Goal: Transaction & Acquisition: Purchase product/service

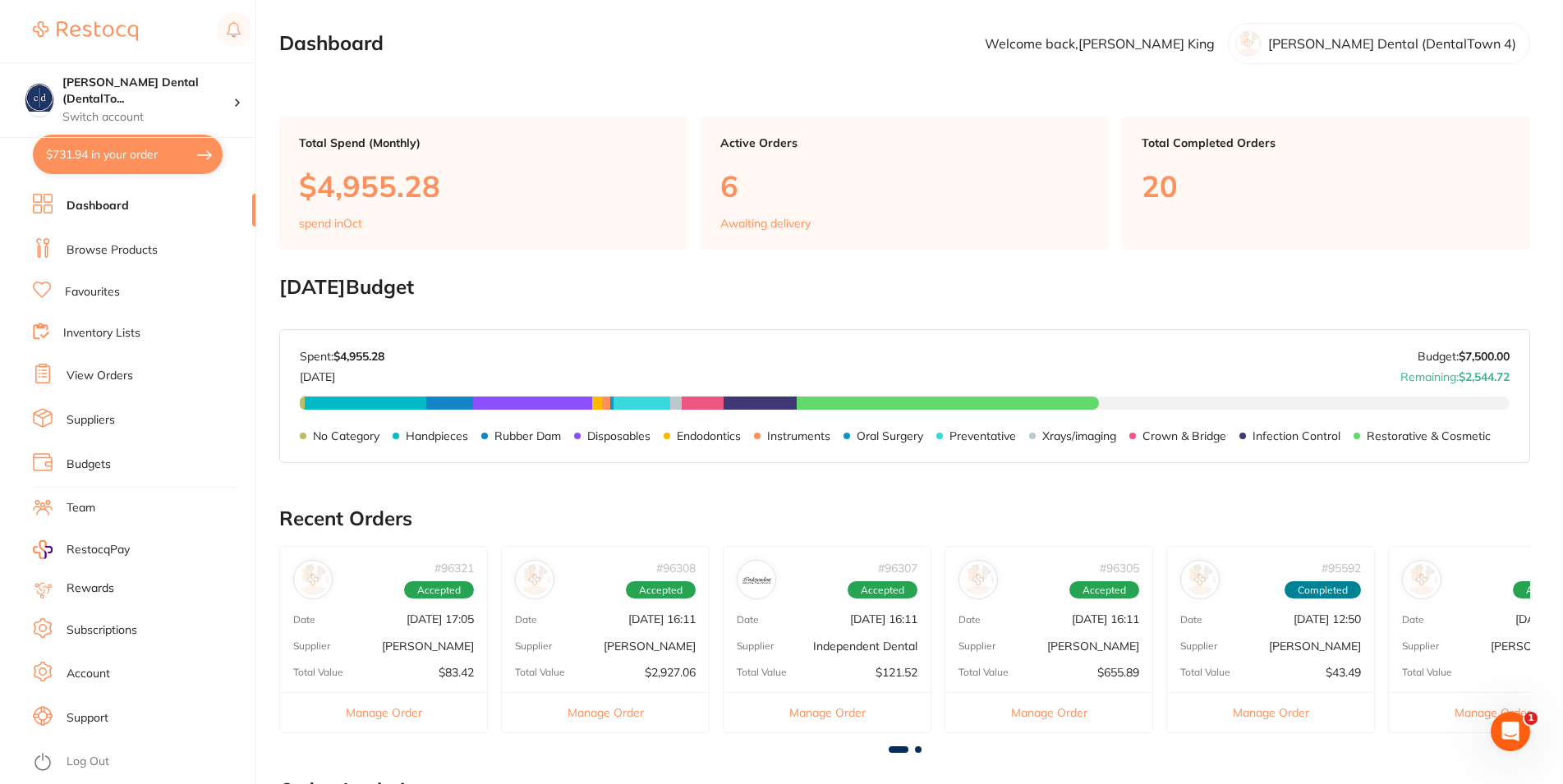
click at [126, 155] on button "$731.94 in your order" at bounding box center [128, 154] width 190 height 40
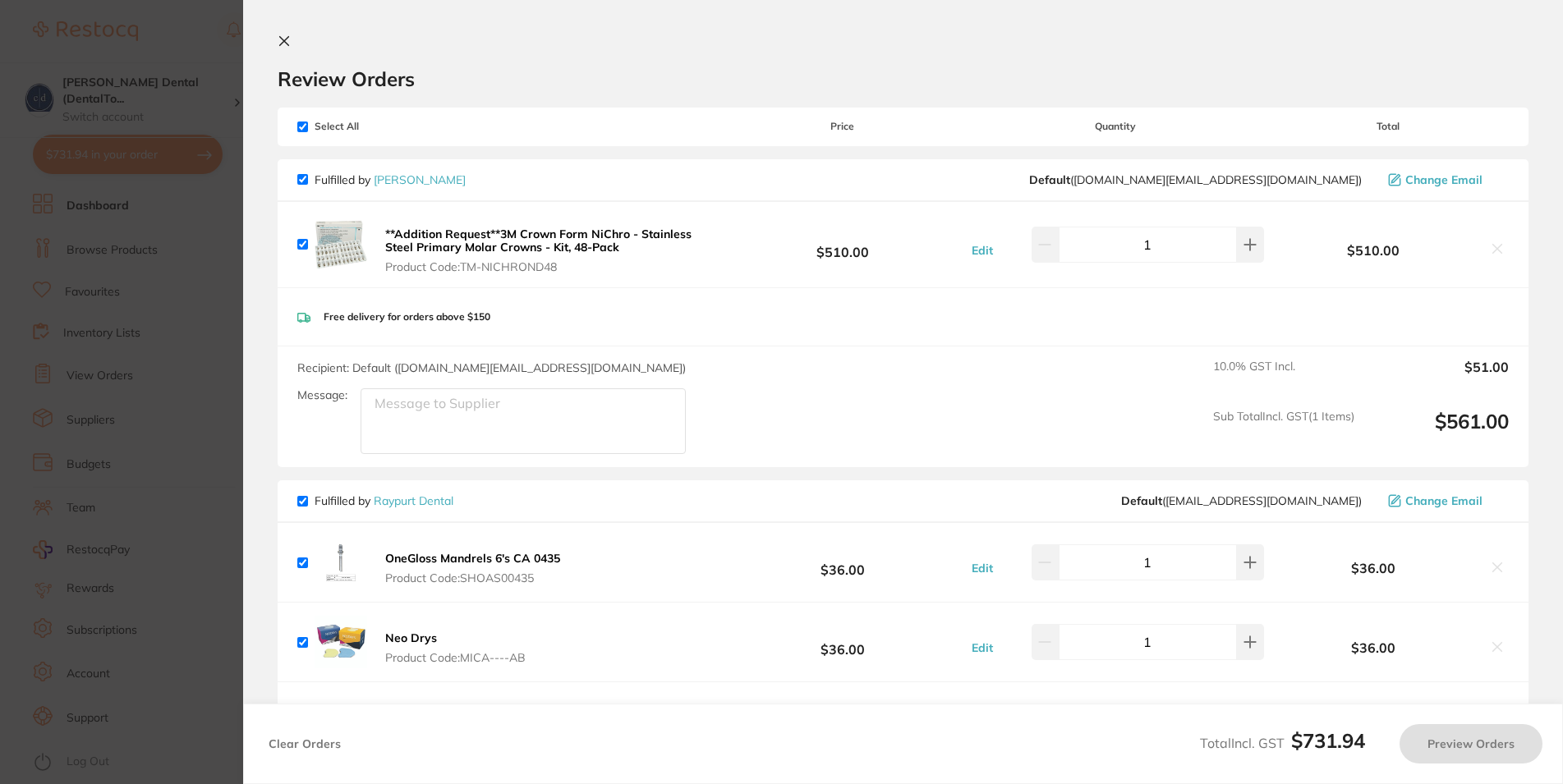
checkbox input "true"
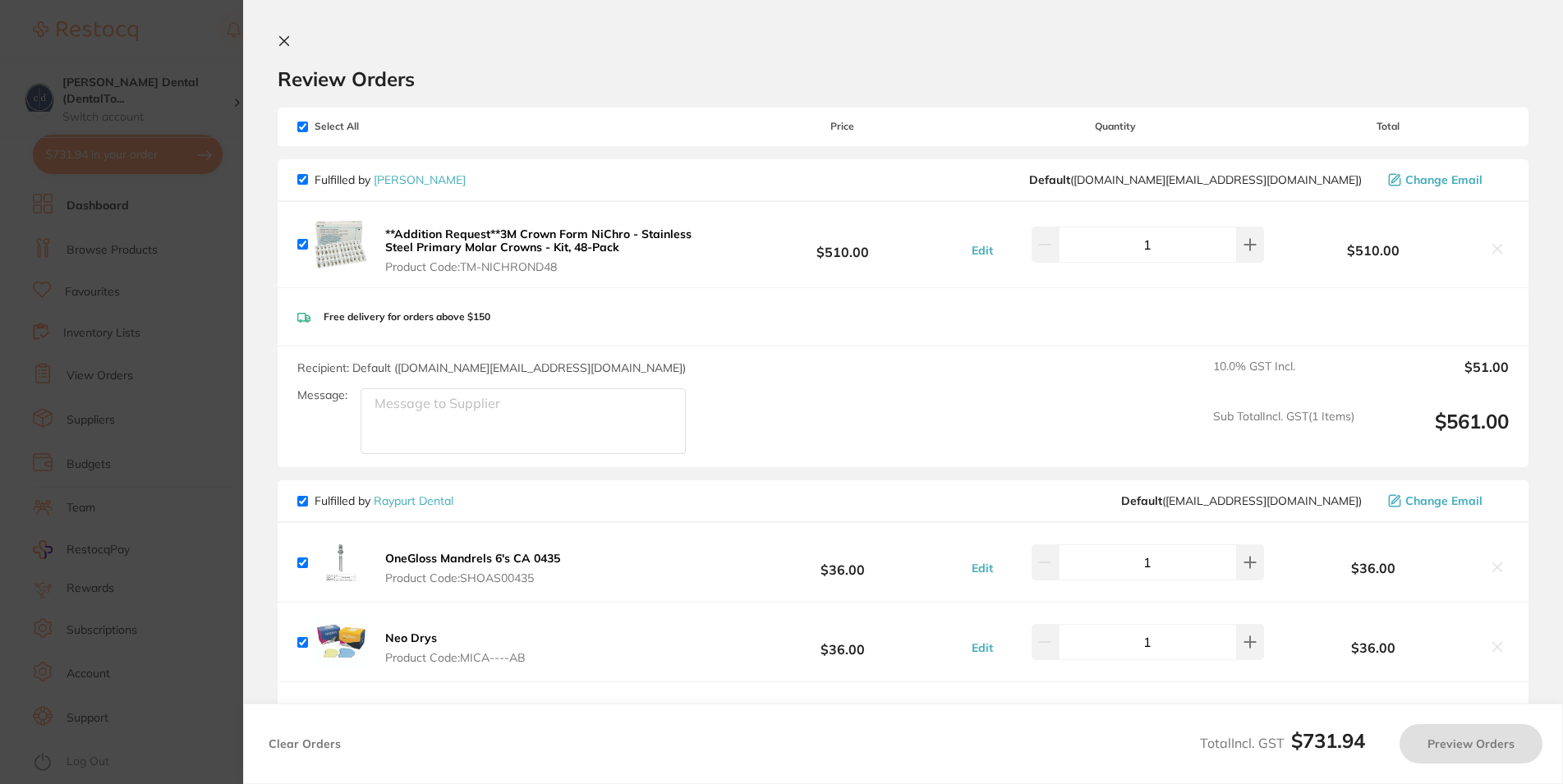
checkbox input "true"
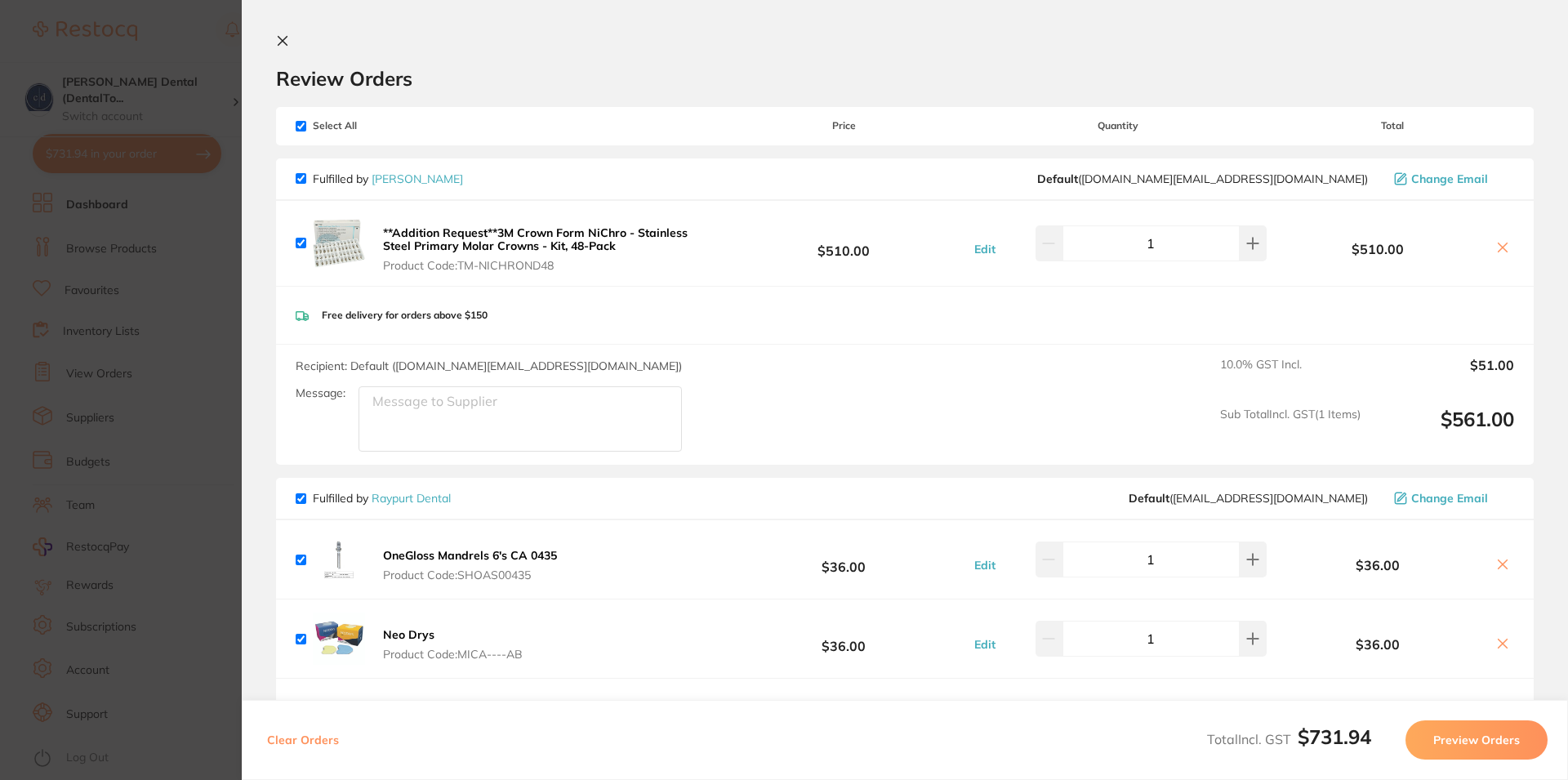
click at [1496, 640] on icon at bounding box center [1503, 644] width 13 height 13
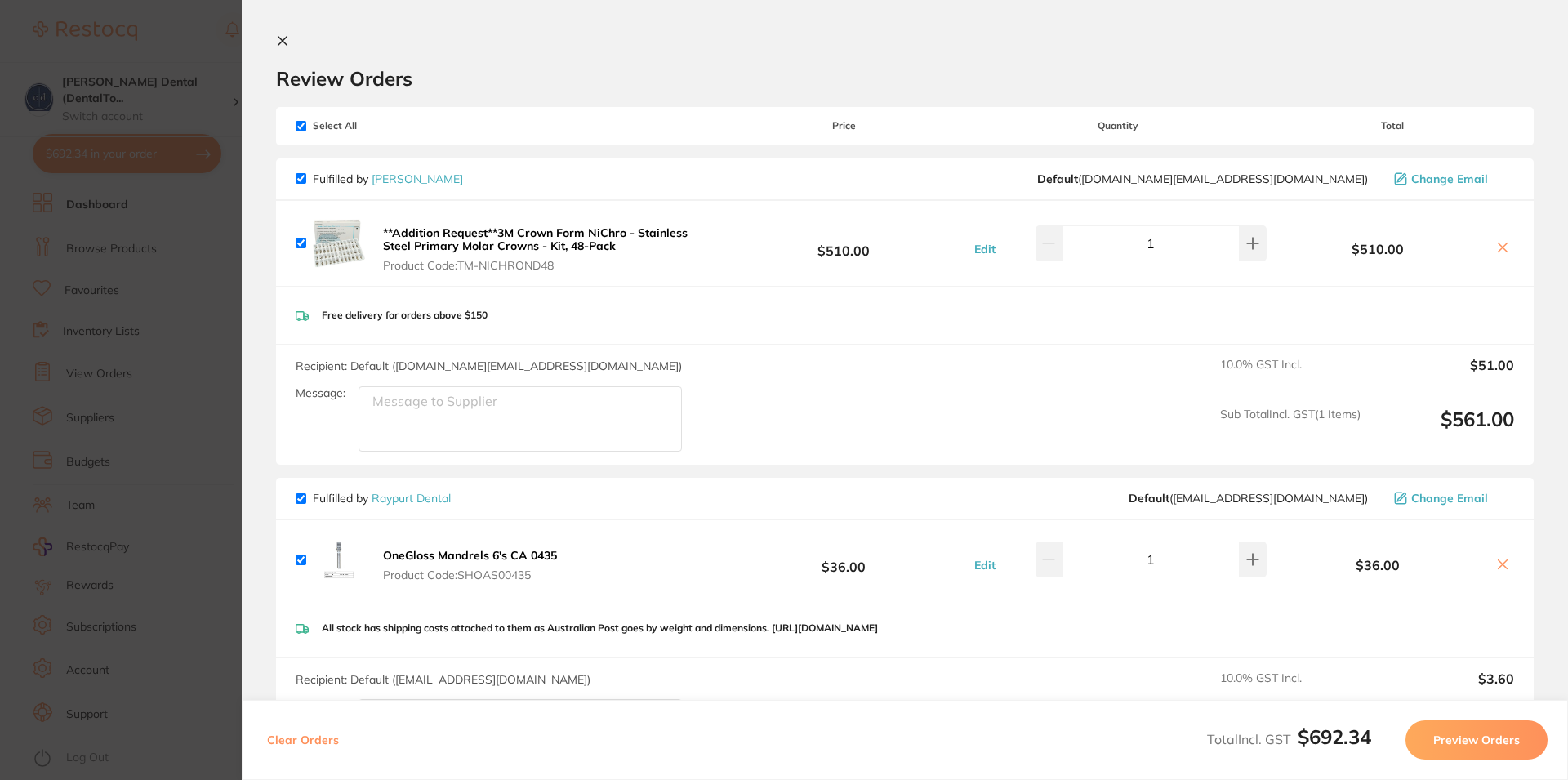
click at [1496, 562] on icon at bounding box center [1503, 565] width 13 height 13
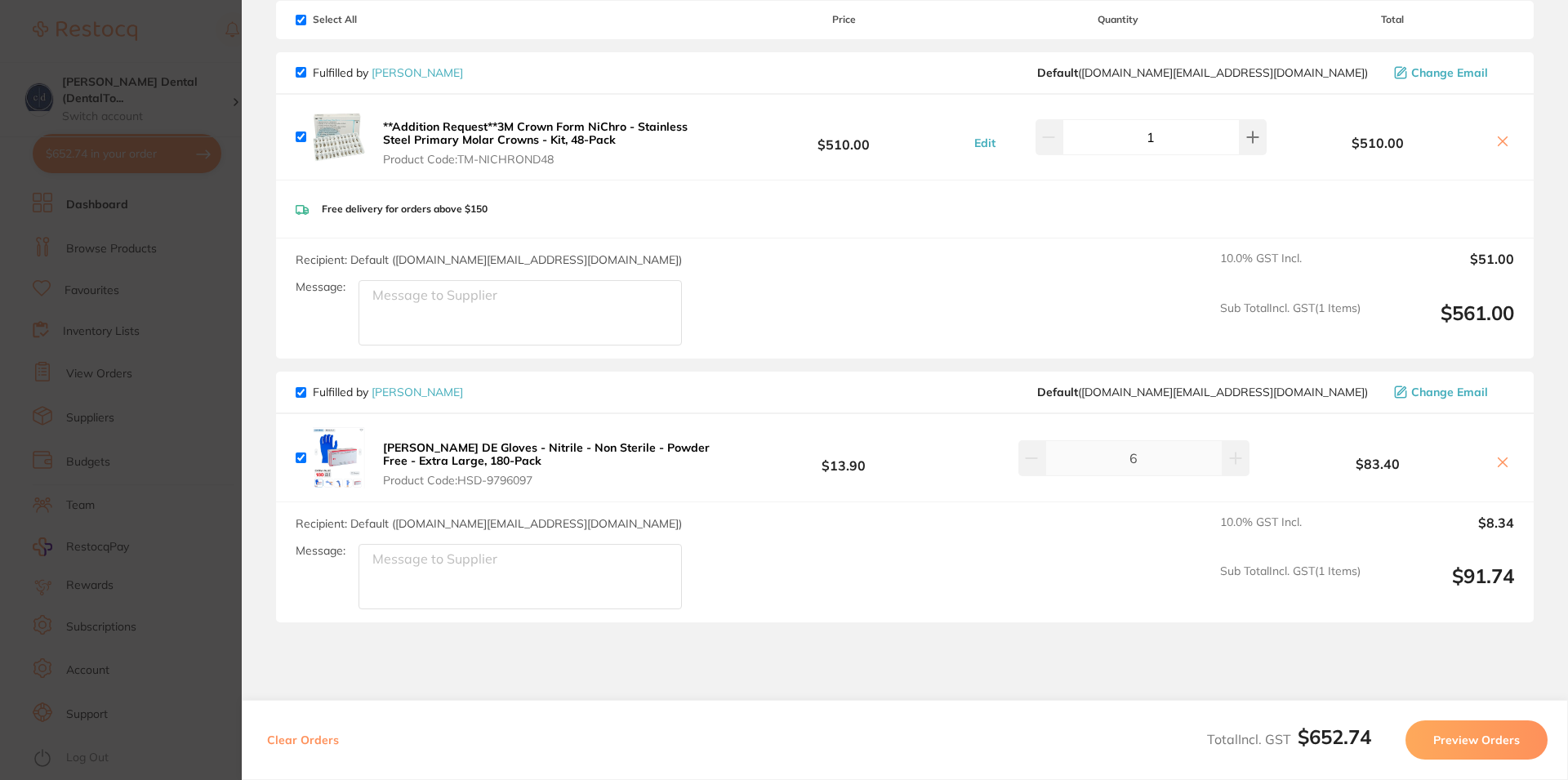
scroll to position [21, 0]
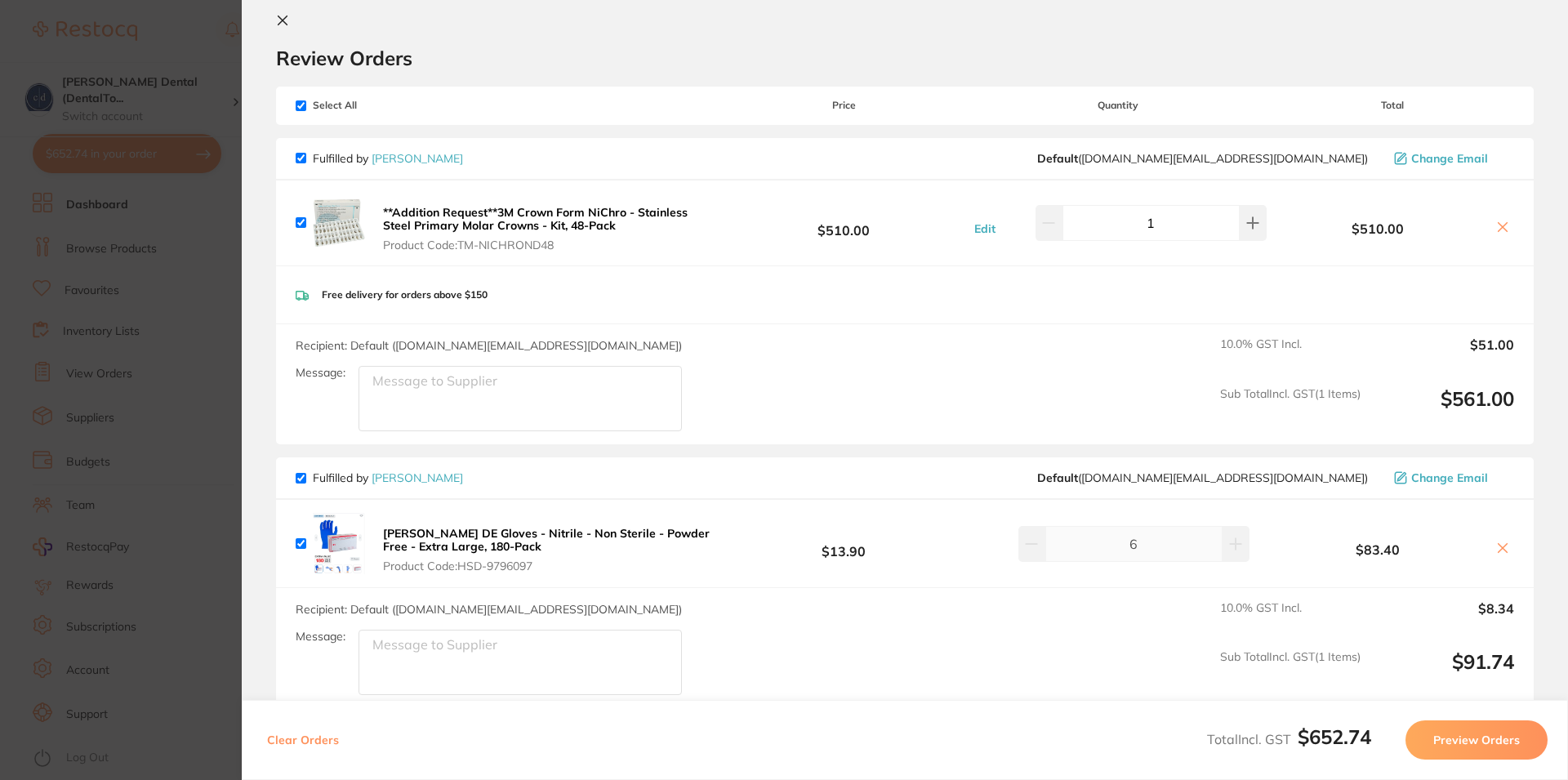
click at [1499, 547] on icon at bounding box center [1503, 548] width 9 height 9
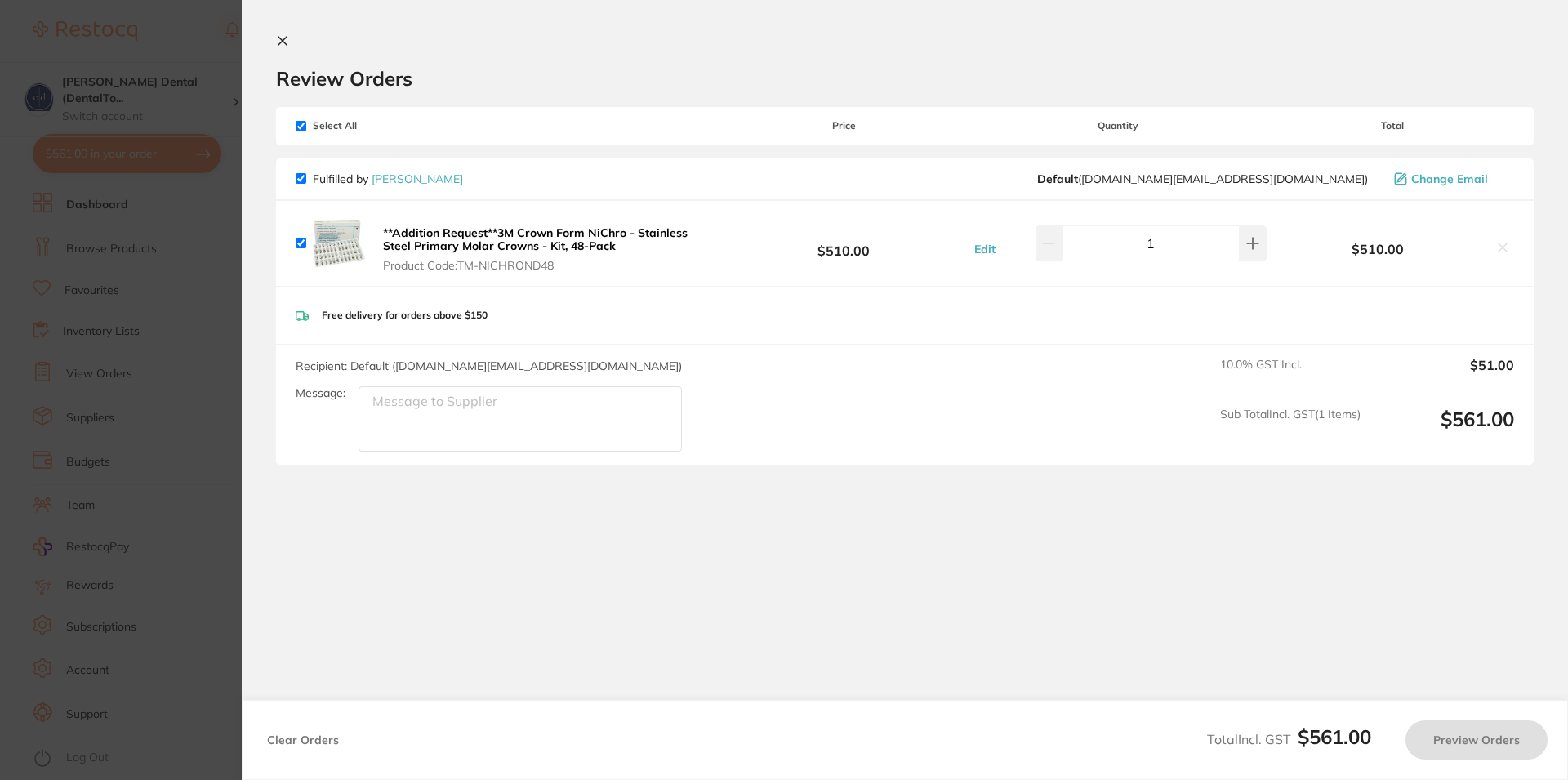
checkbox input "true"
click at [1114, 585] on section "Review Orders Your orders are being processed and we will notify you once we ha…" at bounding box center [904, 367] width 1326 height 734
click at [1499, 735] on button "Preview Orders" at bounding box center [1476, 740] width 142 height 40
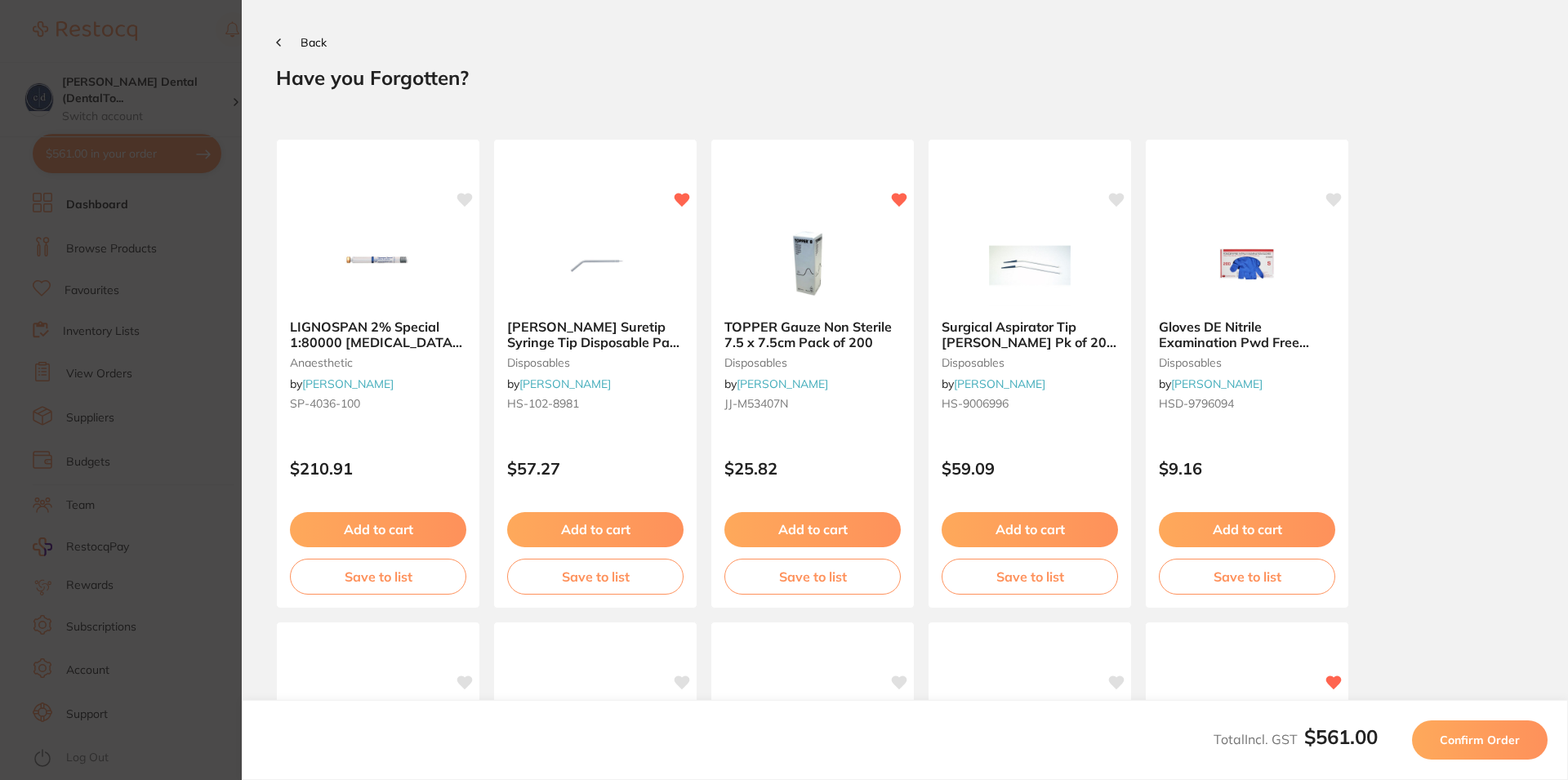
click at [1501, 740] on span "Confirm Order" at bounding box center [1480, 740] width 80 height 15
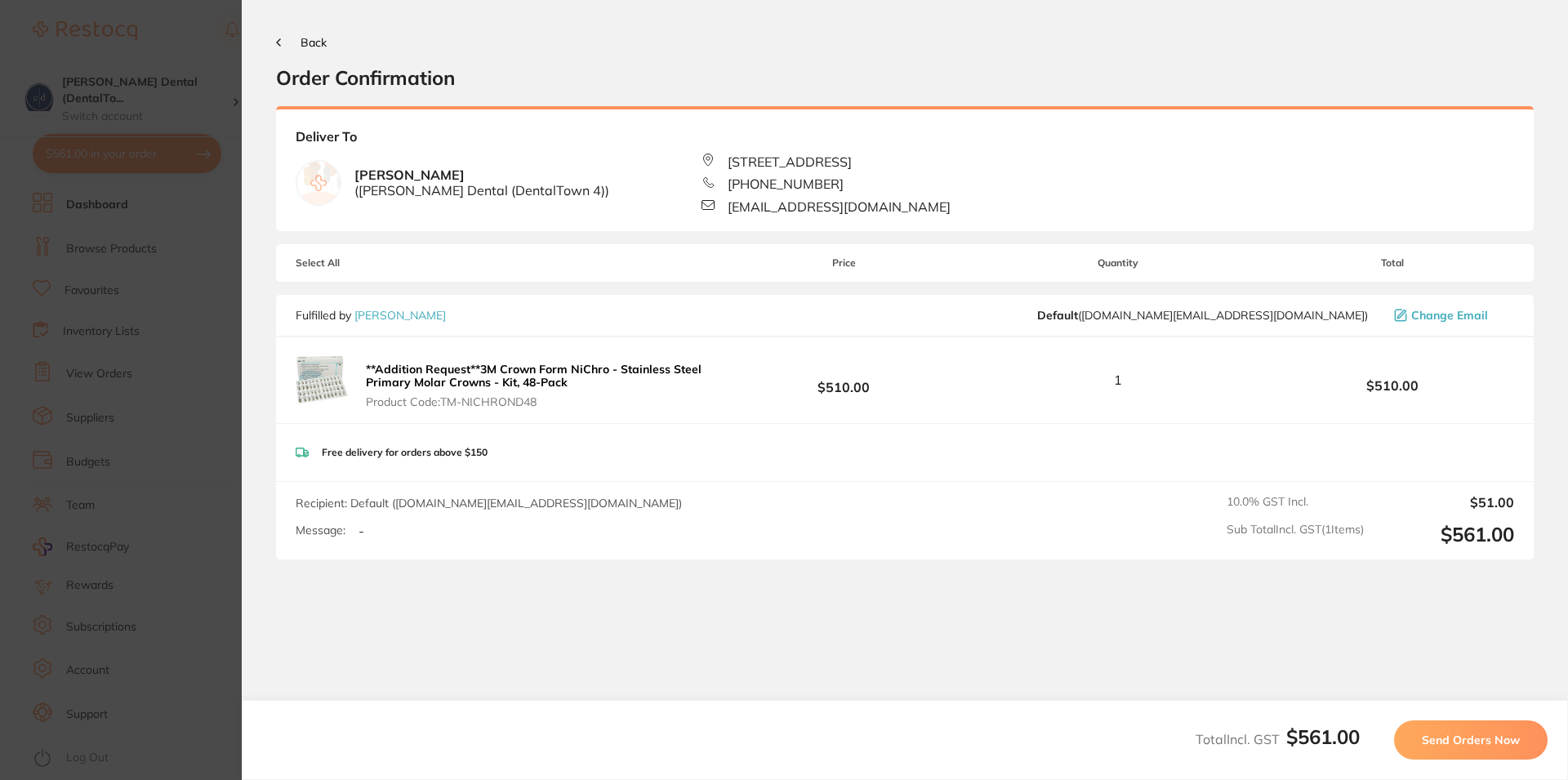
click at [382, 532] on div "Message: -" at bounding box center [495, 531] width 399 height 15
click at [354, 529] on div "Message: -" at bounding box center [495, 531] width 399 height 15
click at [414, 535] on div "Message: -" at bounding box center [495, 531] width 399 height 15
click at [1487, 741] on span "Send Orders Now" at bounding box center [1471, 740] width 98 height 15
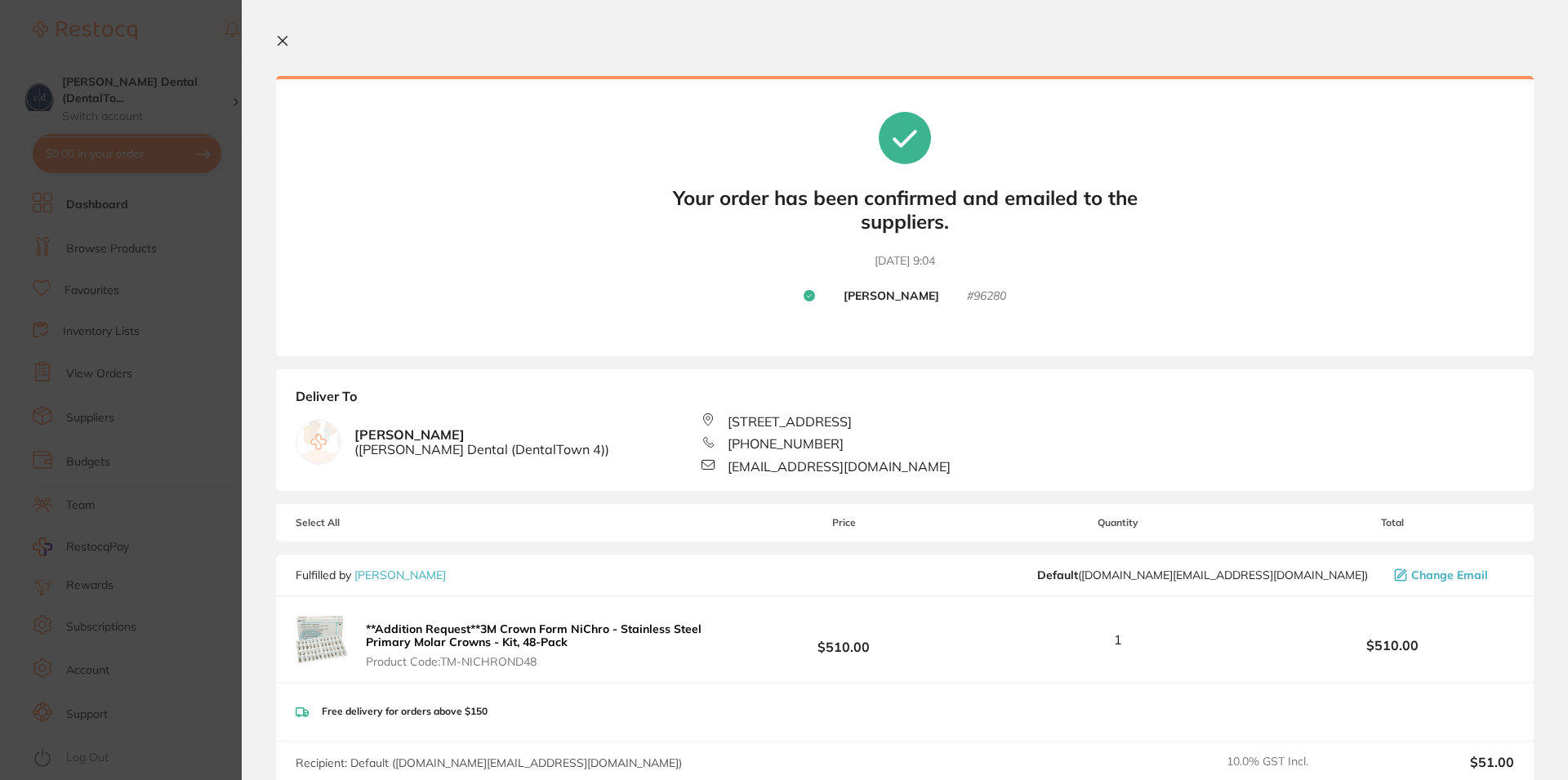
click at [284, 38] on icon at bounding box center [283, 41] width 13 height 13
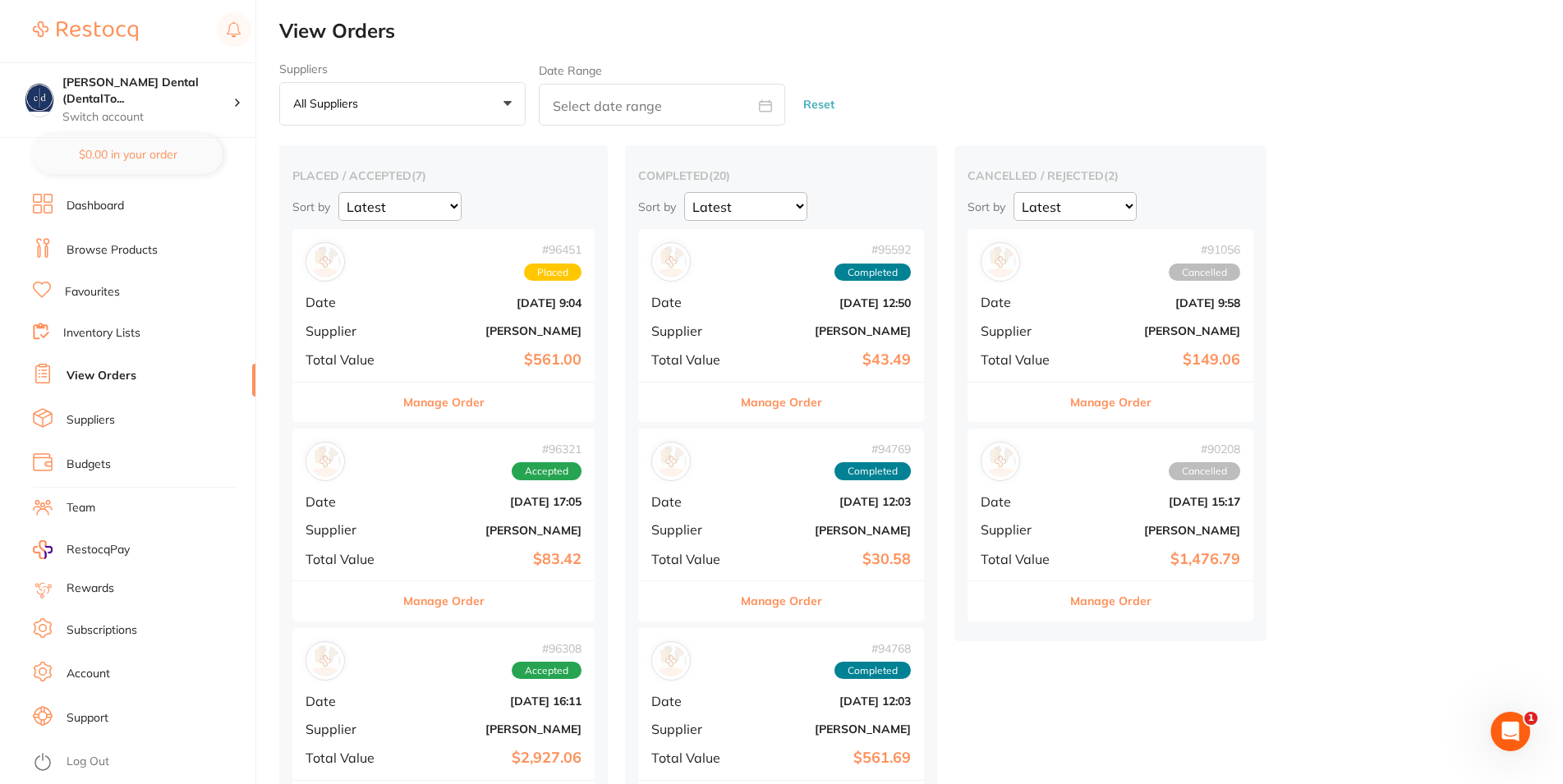
click at [433, 322] on div "# 96451 Placed Date [DATE] 9:04 Supplier [PERSON_NAME] Total Value $561.00" at bounding box center [444, 304] width 303 height 152
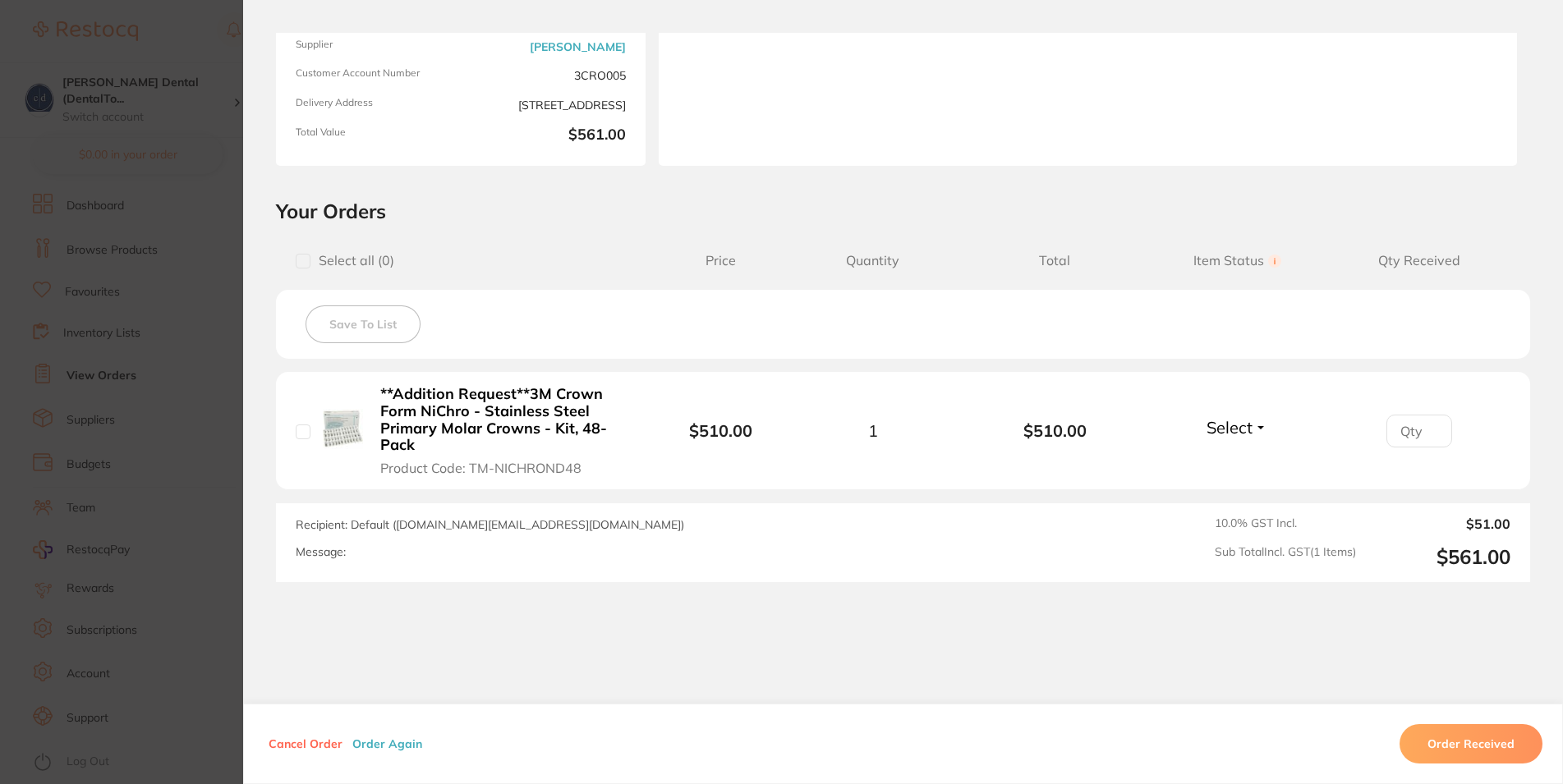
scroll to position [247, 0]
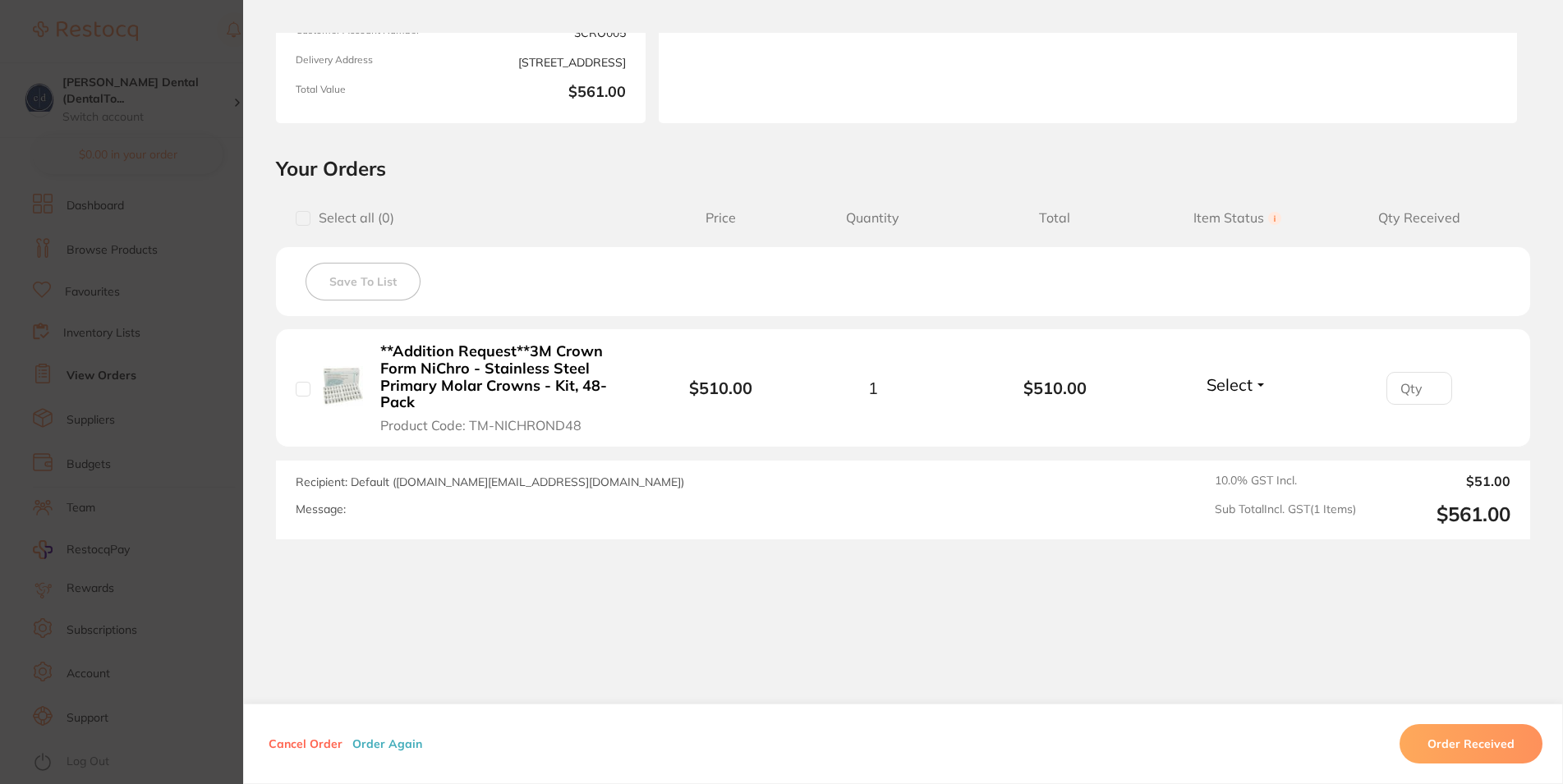
click at [324, 511] on label "Message:" at bounding box center [321, 509] width 50 height 14
click at [369, 511] on div "Message:" at bounding box center [660, 509] width 729 height 14
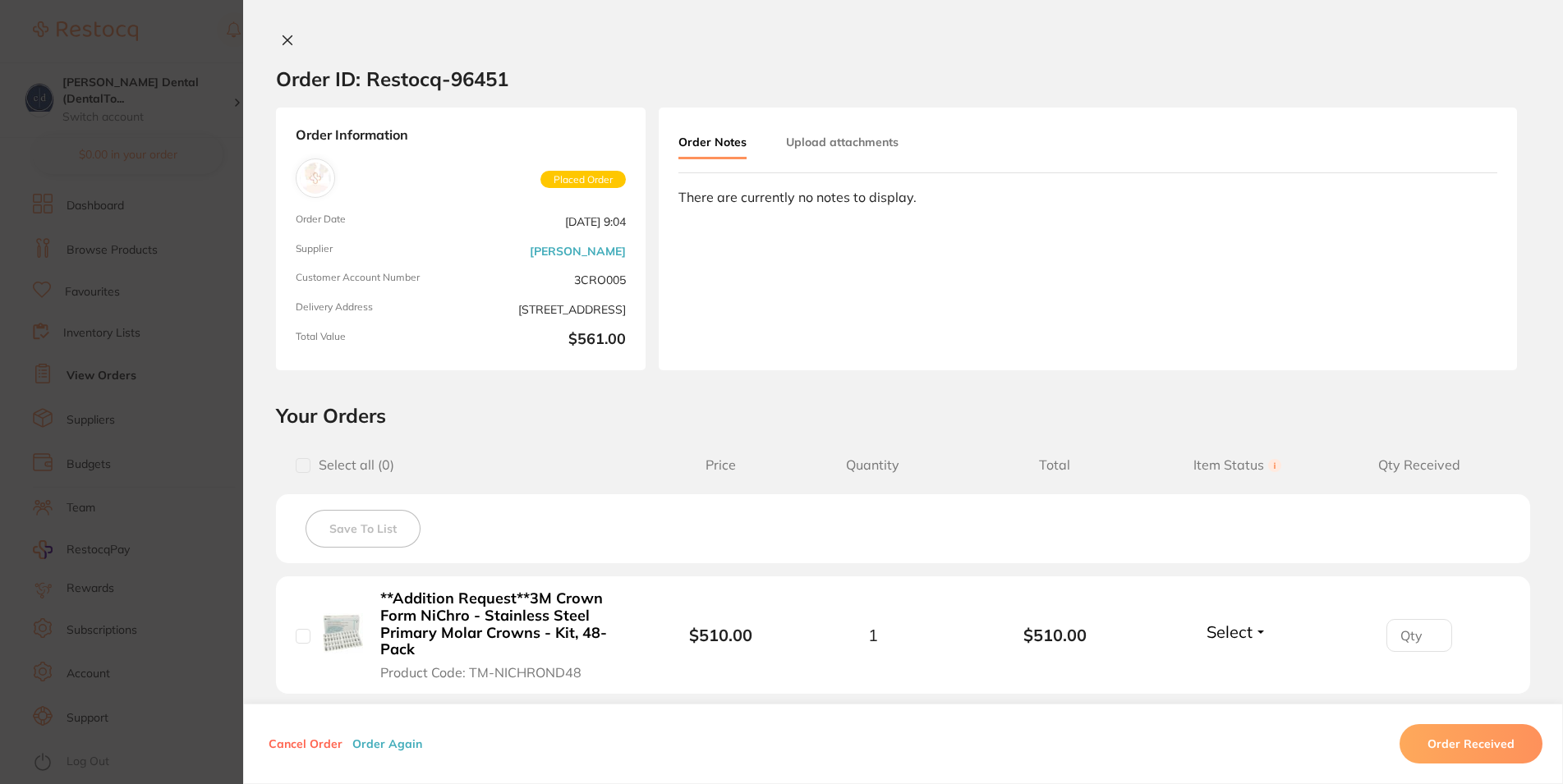
click at [769, 193] on div "There are currently no notes to display." at bounding box center [1088, 197] width 819 height 15
click at [701, 140] on button "Order Notes" at bounding box center [712, 143] width 68 height 32
click at [742, 196] on div "There are currently no notes to display." at bounding box center [1088, 197] width 819 height 15
click at [720, 278] on div "Order Notes Upload attachments There are currently no notes to display." at bounding box center [1088, 239] width 858 height 263
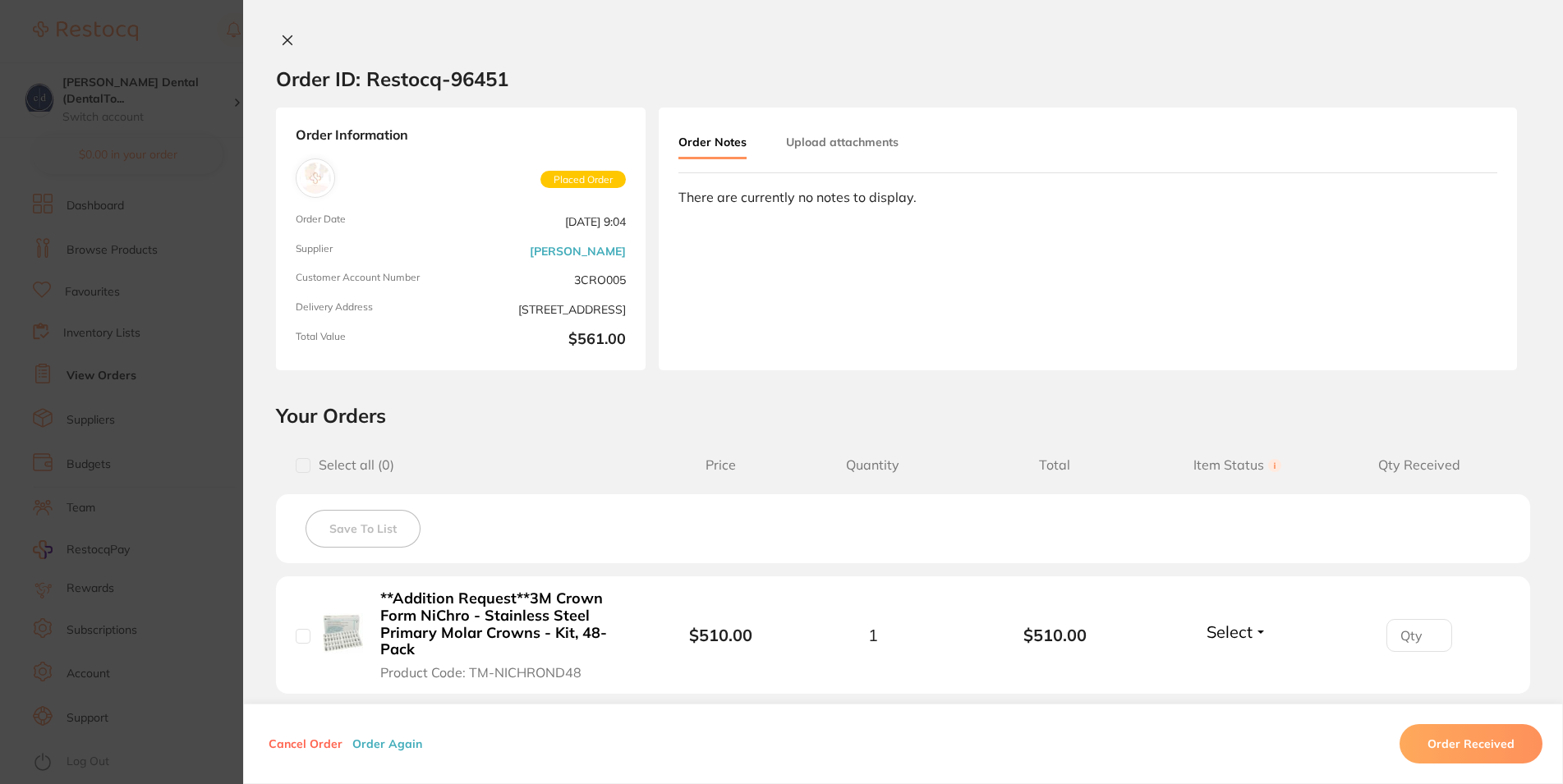
click at [281, 34] on icon at bounding box center [288, 41] width 13 height 13
